Goal: Contribute content

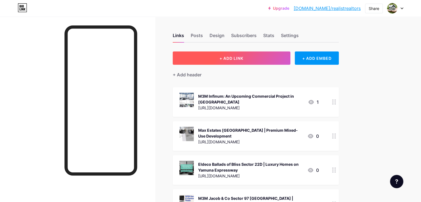
click at [285, 60] on button "+ ADD LINK" at bounding box center [232, 57] width 118 height 13
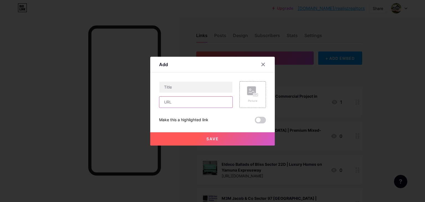
click at [164, 103] on input "text" at bounding box center [195, 101] width 73 height 11
paste input "[URL][DOMAIN_NAME]"
type input "[URL][DOMAIN_NAME]"
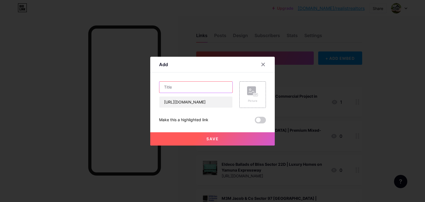
click at [173, 88] on input "text" at bounding box center [195, 87] width 73 height 11
paste input "Eldeco Sector 22D Yamuna Expressway | Upcoming 2,3 & 4 BHK luxury Apartments"
type input "Eldeco Sector 22D Yamuna Expressway | Upcoming 2,3 & 4 BHK luxury Apartments"
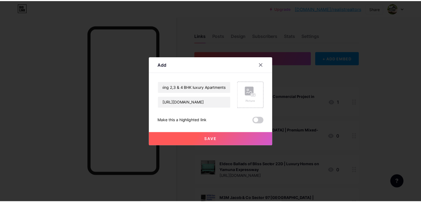
scroll to position [0, 0]
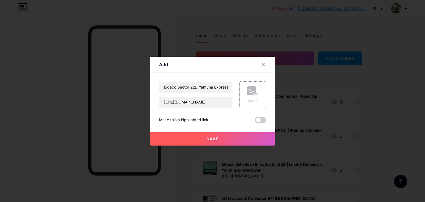
click at [251, 94] on rect at bounding box center [251, 90] width 9 height 9
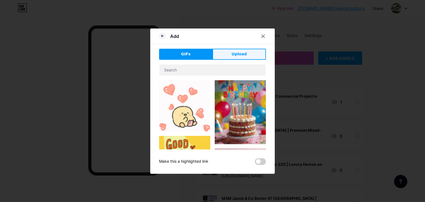
click at [242, 51] on span "Upload" at bounding box center [238, 54] width 15 height 6
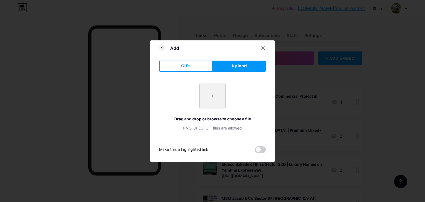
click at [211, 103] on input "file" at bounding box center [212, 96] width 26 height 26
type input "C:\fakepath\3.jpg"
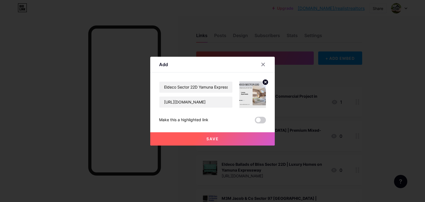
click at [223, 140] on button "Save" at bounding box center [212, 138] width 124 height 13
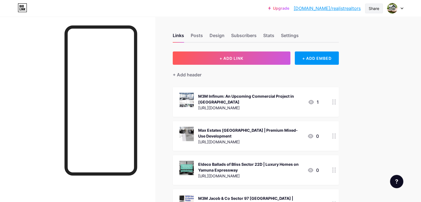
click at [377, 5] on div "Share" at bounding box center [374, 9] width 18 height 10
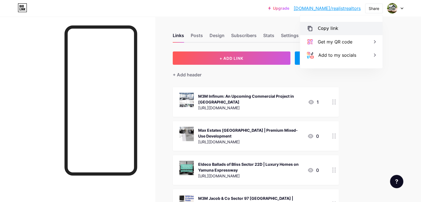
click at [320, 28] on div "Copy link" at bounding box center [327, 28] width 20 height 7
